Goal: Task Accomplishment & Management: Manage account settings

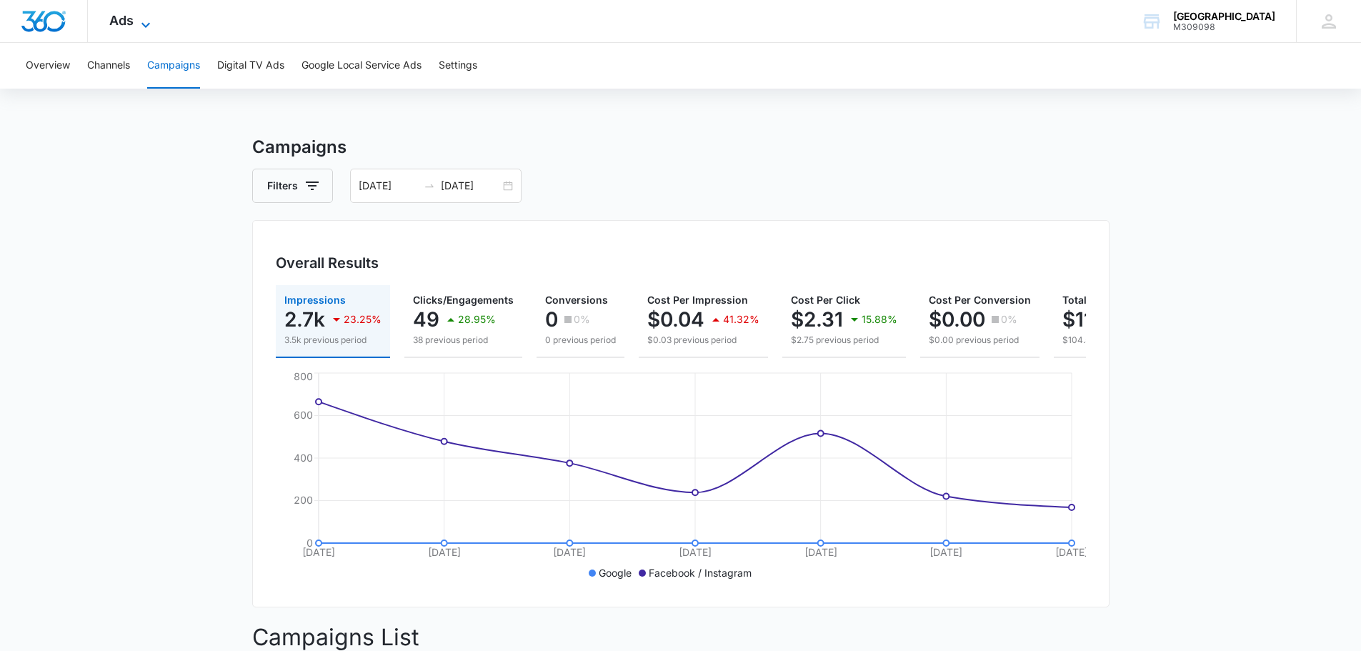
click at [121, 16] on span "Ads" at bounding box center [121, 20] width 24 height 15
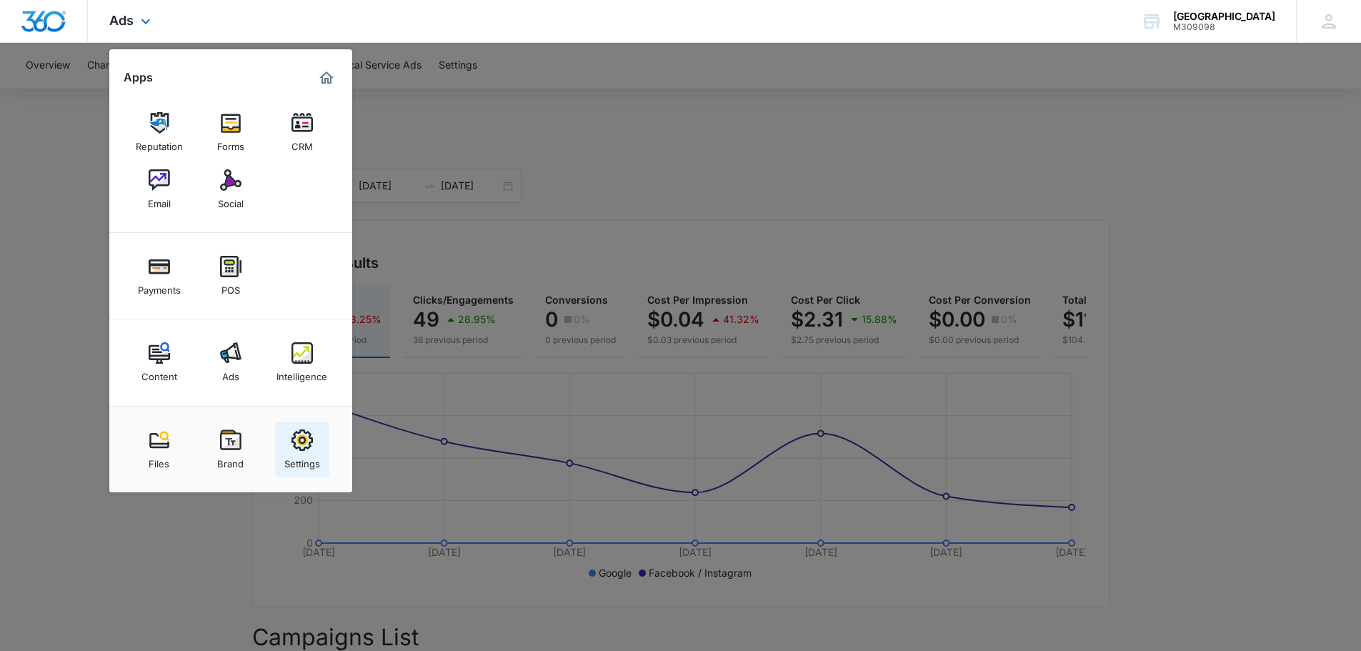
click at [304, 443] on img at bounding box center [301, 439] width 21 height 21
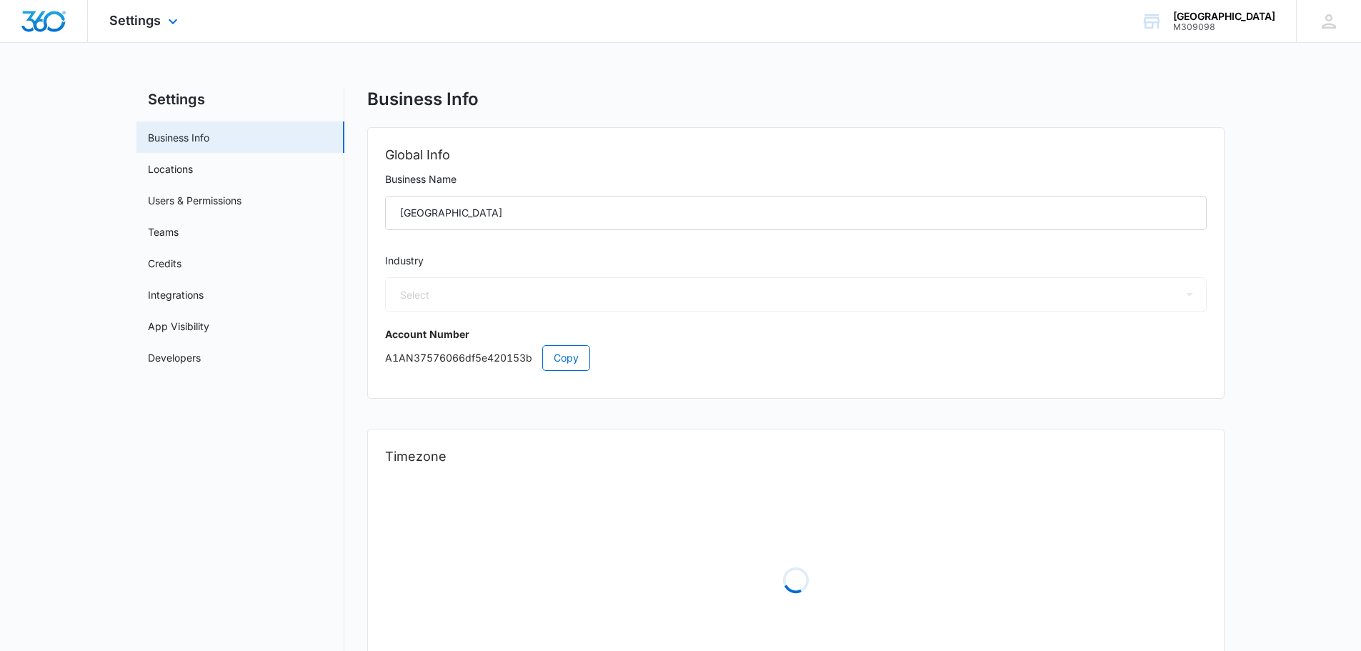
select select "52"
select select "US"
select select "America/Los_Angeles"
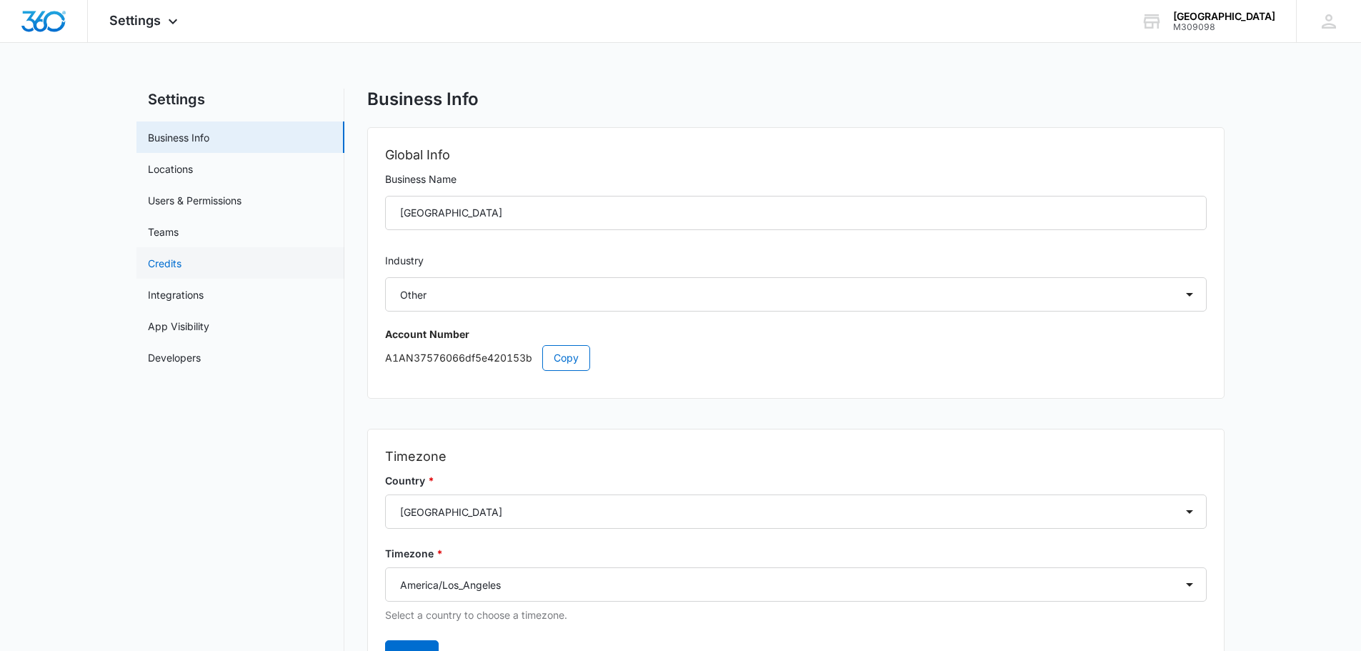
click at [179, 268] on link "Credits" at bounding box center [165, 263] width 34 height 15
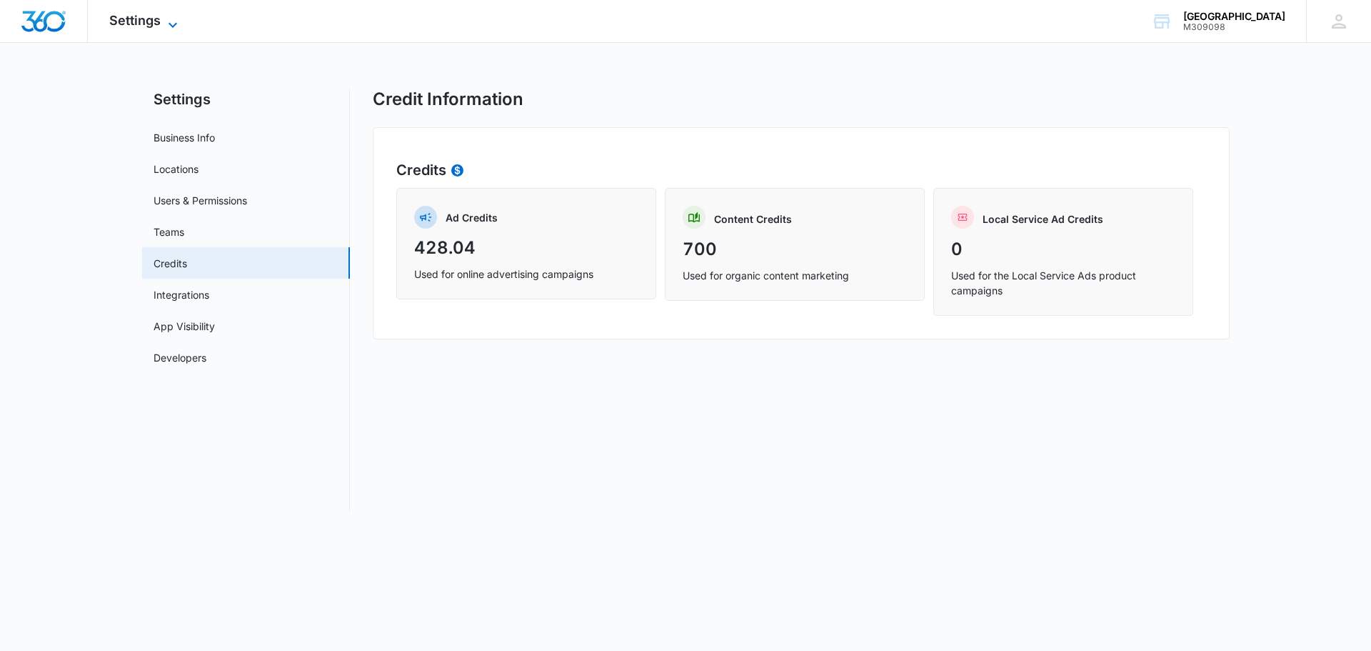
click at [164, 16] on icon at bounding box center [172, 24] width 17 height 17
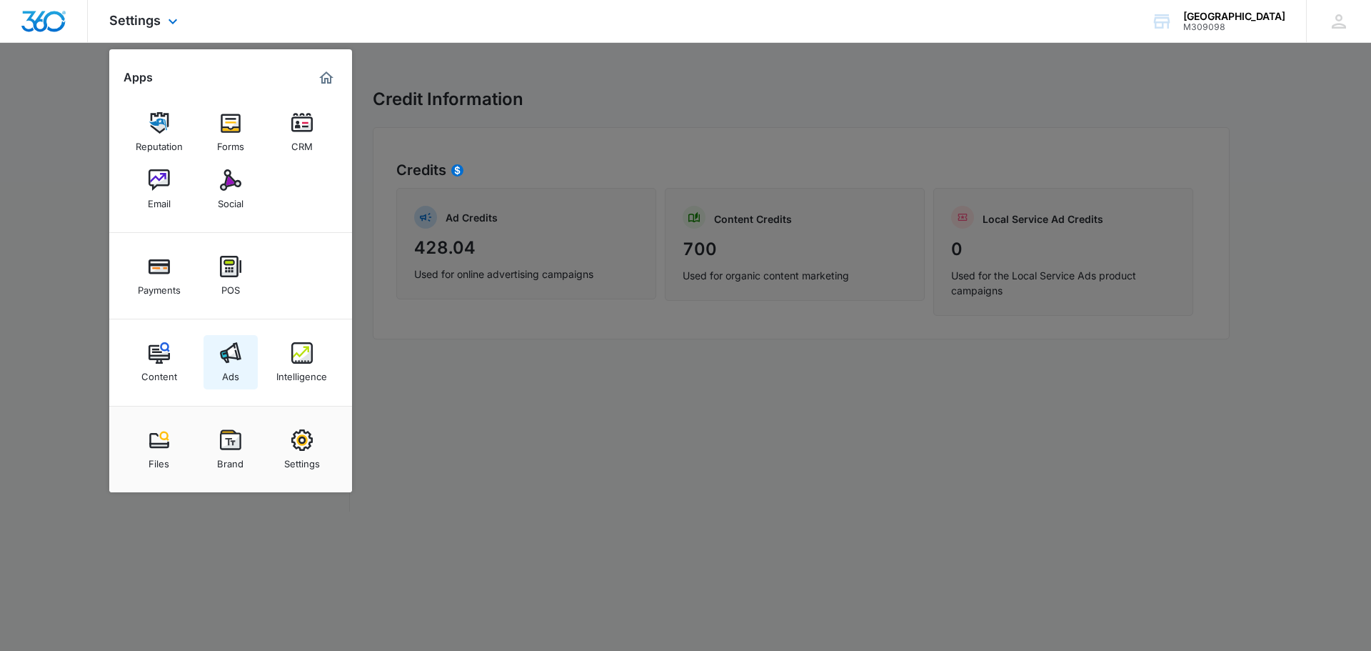
click at [234, 350] on img at bounding box center [230, 352] width 21 height 21
